Goal: Entertainment & Leisure: Consume media (video, audio)

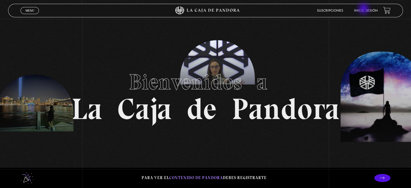
click at [364, 9] on link "Inicie sesión" at bounding box center [366, 10] width 24 height 3
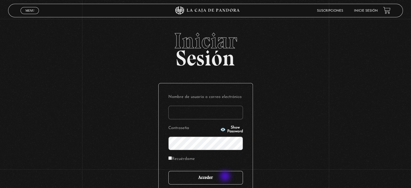
type input "dianaulloacordero@gmail.com"
click at [225, 180] on input "Acceder" at bounding box center [205, 178] width 75 height 14
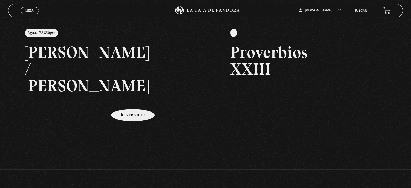
scroll to position [65, 0]
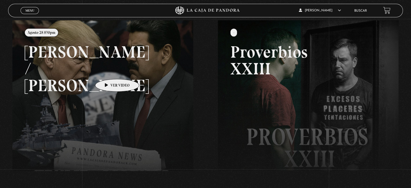
click at [109, 71] on link at bounding box center [217, 114] width 411 height 188
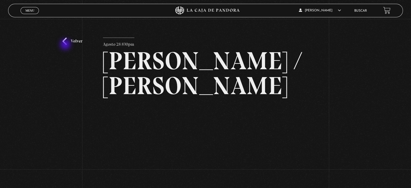
click at [66, 44] on link "Volver" at bounding box center [72, 41] width 20 height 7
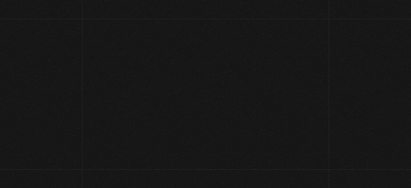
scroll to position [65, 0]
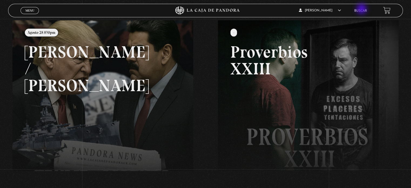
click at [362, 9] on link "Buscar" at bounding box center [360, 10] width 13 height 3
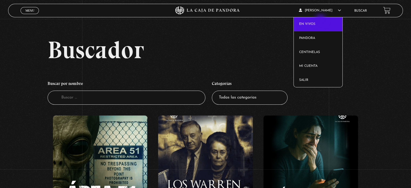
click at [321, 21] on link "En vivos" at bounding box center [318, 24] width 49 height 14
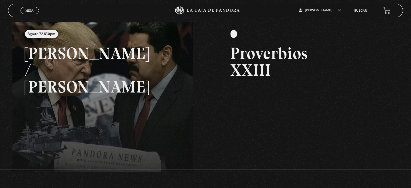
scroll to position [22, 0]
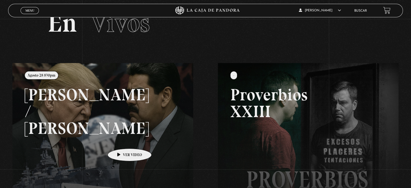
click at [121, 140] on link at bounding box center [217, 157] width 411 height 188
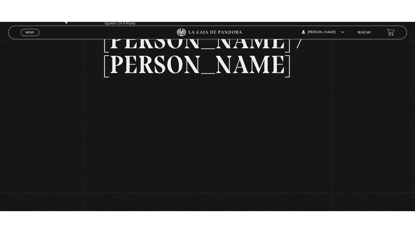
scroll to position [43, 0]
